Goal: Navigation & Orientation: Find specific page/section

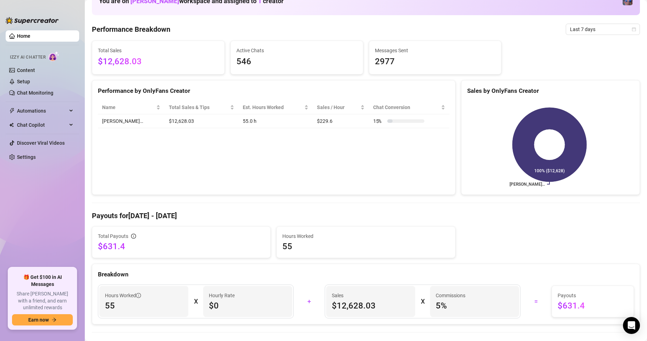
scroll to position [212, 0]
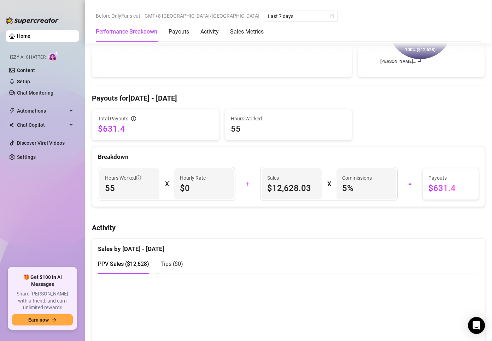
scroll to position [283, 0]
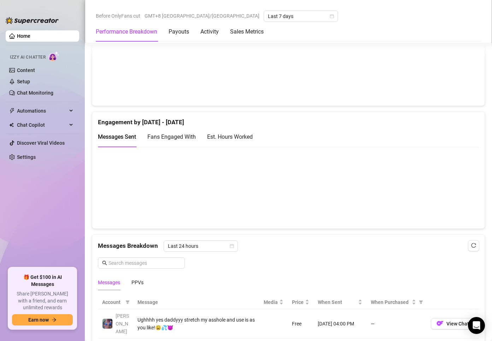
scroll to position [318, 0]
